Goal: Find specific page/section: Find specific page/section

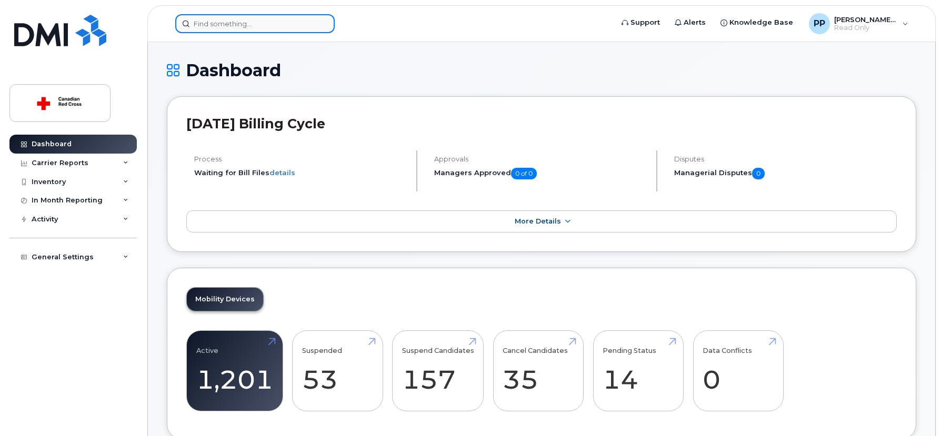
click at [218, 21] on input at bounding box center [254, 23] width 159 height 19
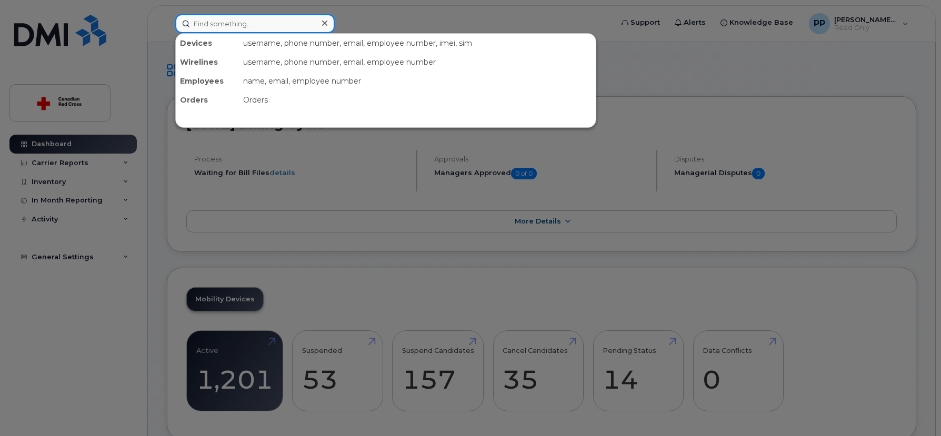
paste input "[PHONE_NUMBER]"
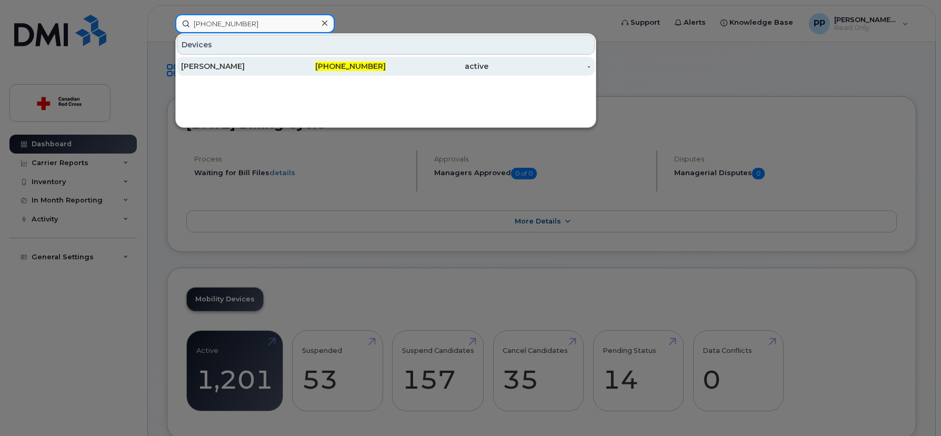
type input "[PHONE_NUMBER]"
click at [213, 70] on div "[PERSON_NAME]" at bounding box center [232, 66] width 103 height 11
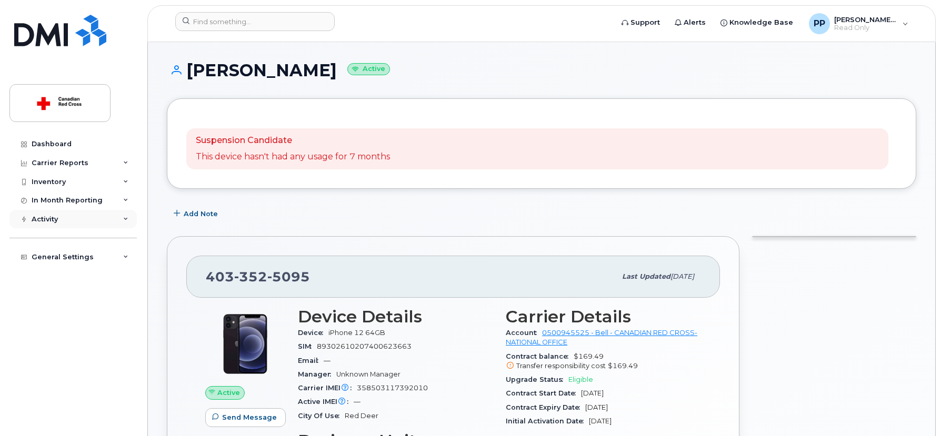
click at [128, 219] on icon at bounding box center [125, 219] width 5 height 5
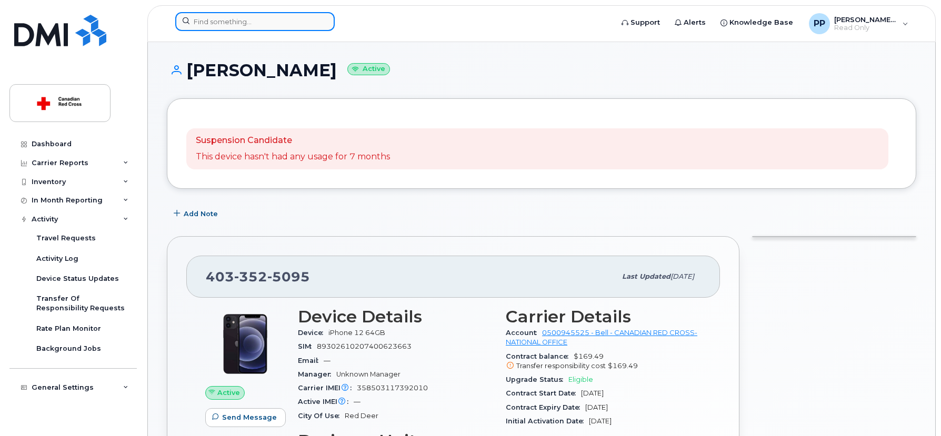
click at [267, 19] on input at bounding box center [254, 21] width 159 height 19
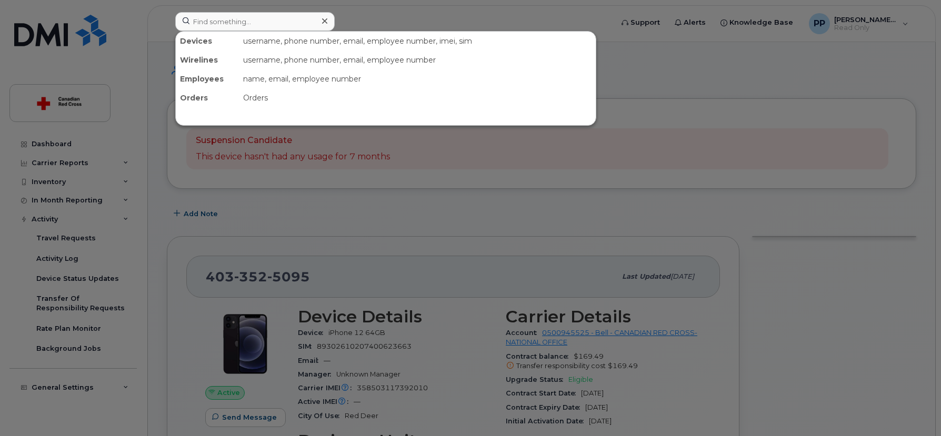
click at [588, 13] on div at bounding box center [470, 218] width 941 height 436
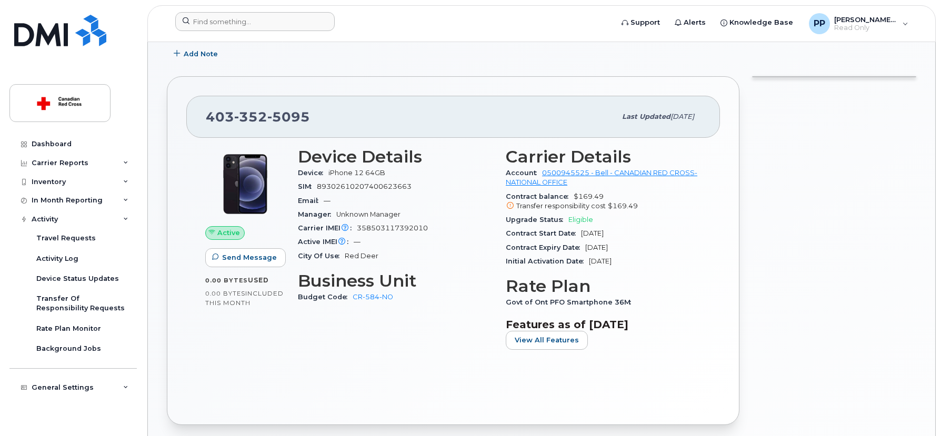
scroll to position [166, 0]
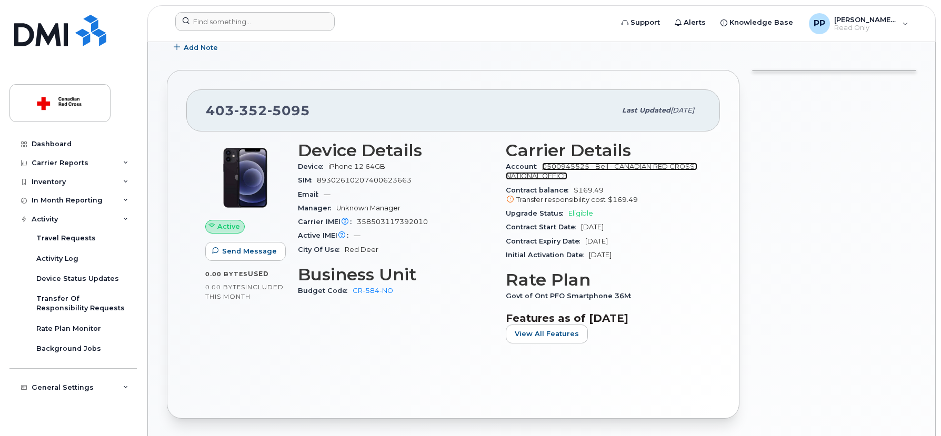
click at [558, 166] on link "0500945525 - Bell - CANADIAN RED CROSS- NATIONAL OFFICE" at bounding box center [602, 171] width 192 height 17
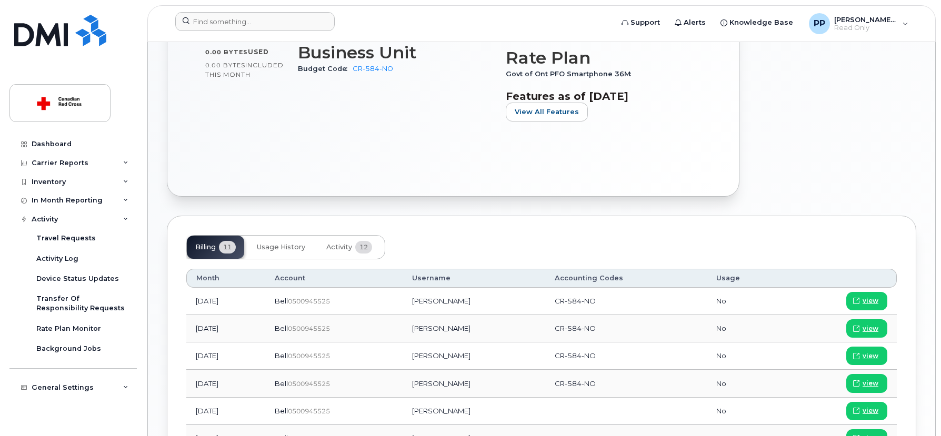
scroll to position [397, 0]
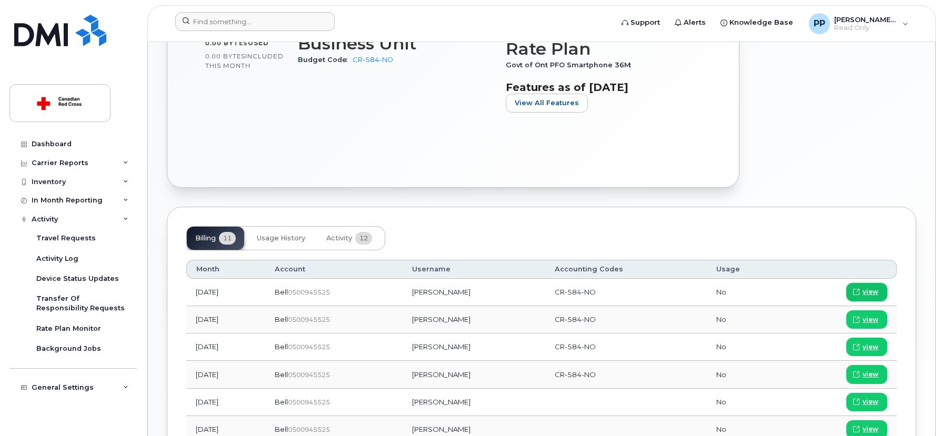
click at [864, 293] on span "view" at bounding box center [871, 291] width 16 height 9
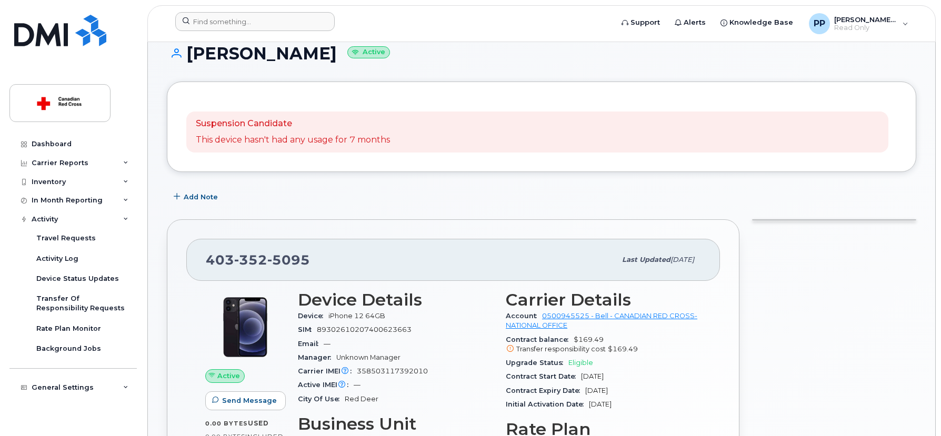
scroll to position [15, 0]
